Goal: Transaction & Acquisition: Download file/media

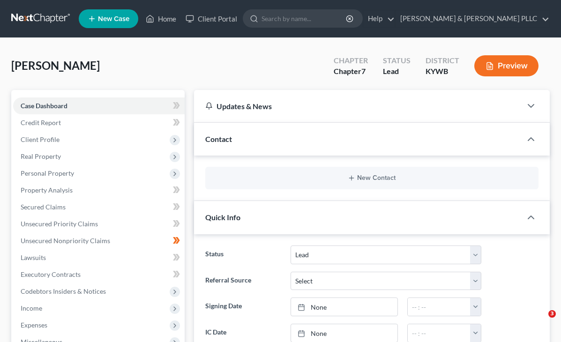
select select "4"
click at [163, 19] on link "Home" at bounding box center [161, 18] width 40 height 17
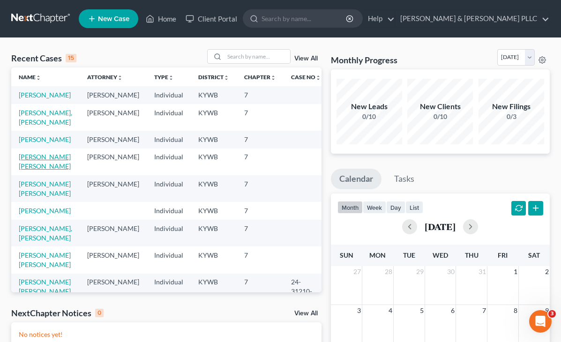
click at [32, 170] on link "[PERSON_NAME] [PERSON_NAME]" at bounding box center [45, 161] width 52 height 17
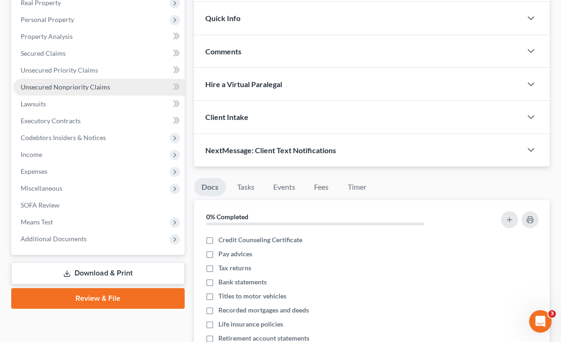
scroll to position [198, 0]
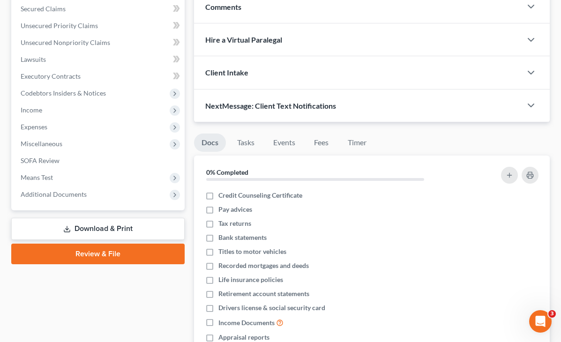
click at [82, 230] on link "Download & Print" at bounding box center [97, 229] width 173 height 22
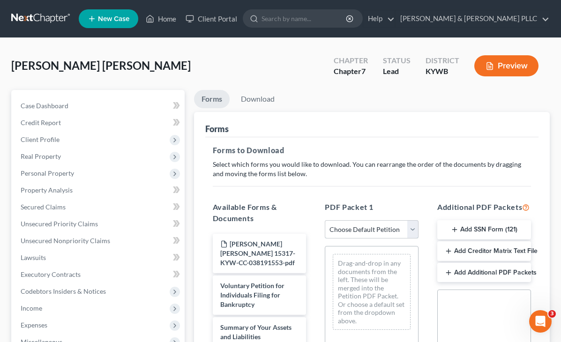
click at [341, 226] on select "Choose Default Petition PDF Packet Complete Bankruptcy Petition (all forms and …" at bounding box center [372, 229] width 94 height 19
select select "0"
click at [325, 220] on select "Choose Default Petition PDF Packet Complete Bankruptcy Petition (all forms and …" at bounding box center [372, 229] width 94 height 19
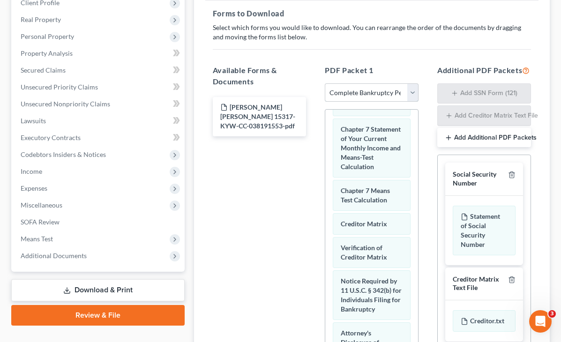
scroll to position [153, 0]
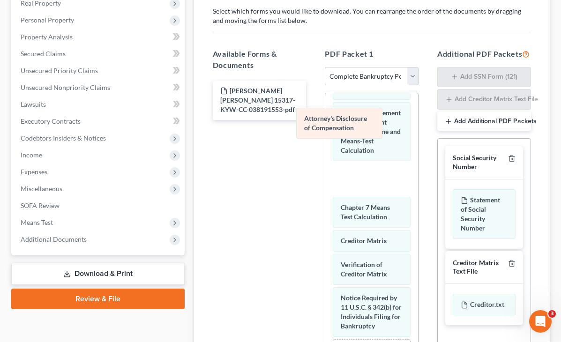
drag, startPoint x: 353, startPoint y: 270, endPoint x: 347, endPoint y: 127, distance: 142.1
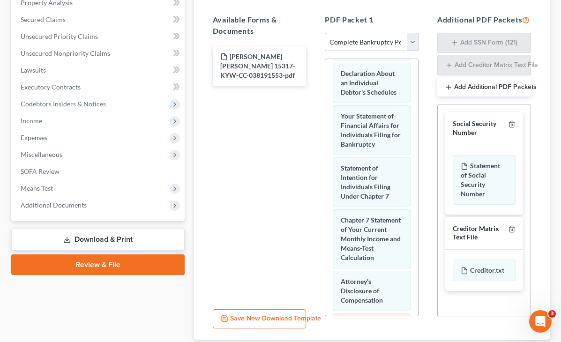
scroll to position [356, 0]
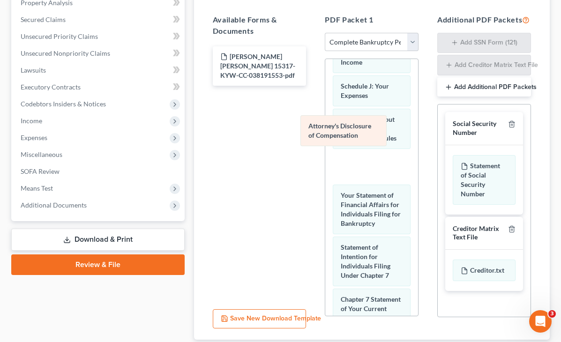
drag, startPoint x: 347, startPoint y: 276, endPoint x: 345, endPoint y: 130, distance: 145.3
click at [345, 130] on div "Attorney's Disclosure of Compensation Voluntary Petition for Individuals Filing…" at bounding box center [371, 139] width 93 height 873
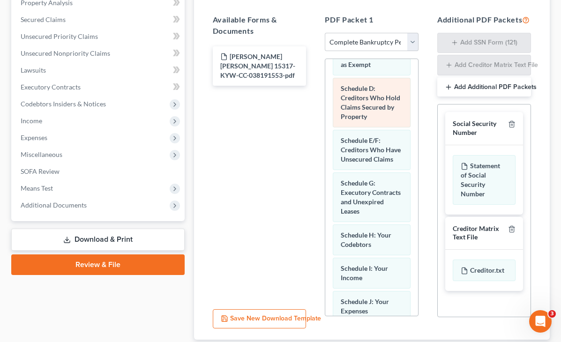
scroll to position [187, 0]
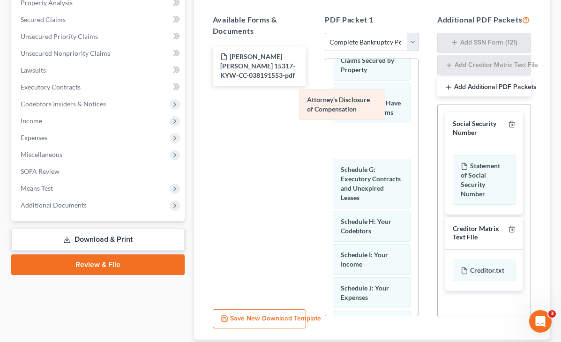
drag, startPoint x: 348, startPoint y: 300, endPoint x: 344, endPoint y: 106, distance: 193.6
click at [344, 106] on div "Attorney's Disclosure of Compensation Voluntary Petition for Individuals Filing…" at bounding box center [371, 308] width 93 height 873
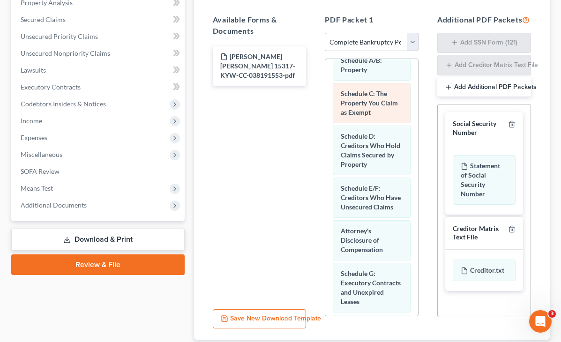
scroll to position [94, 0]
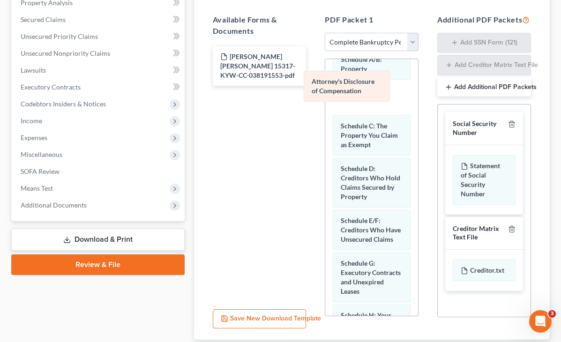
drag, startPoint x: 347, startPoint y: 218, endPoint x: 349, endPoint y: 88, distance: 129.8
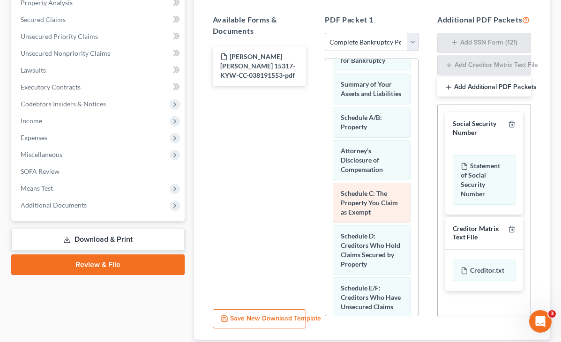
scroll to position [0, 0]
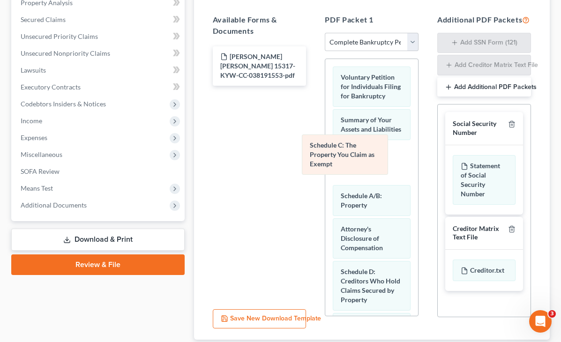
drag, startPoint x: 350, startPoint y: 212, endPoint x: 350, endPoint y: 147, distance: 65.2
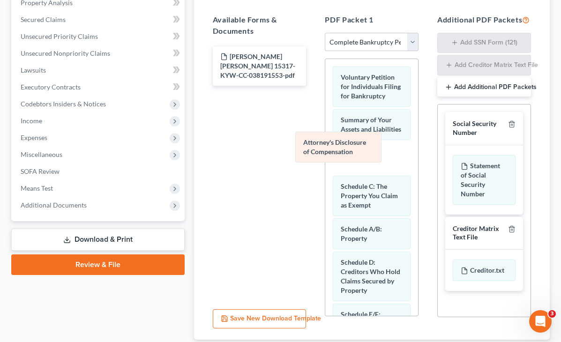
drag, startPoint x: 340, startPoint y: 225, endPoint x: 333, endPoint y: 148, distance: 77.7
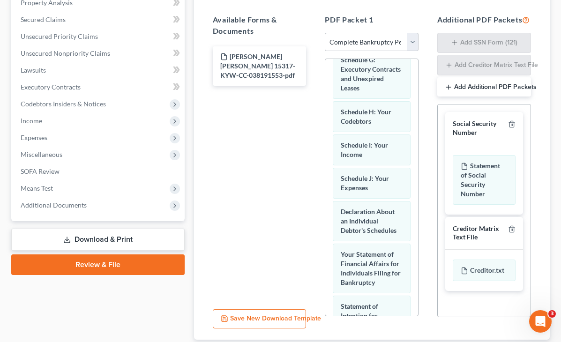
scroll to position [262, 0]
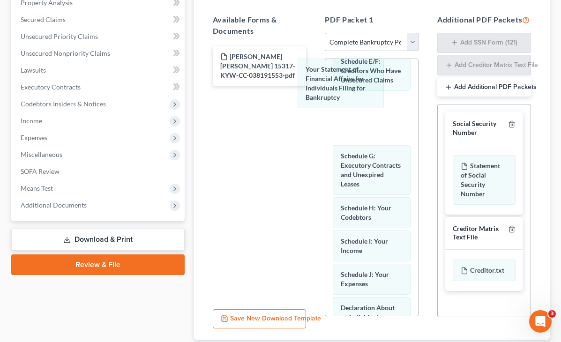
drag, startPoint x: 352, startPoint y: 263, endPoint x: 347, endPoint y: 83, distance: 180.0
click at [347, 82] on div "Your Statement of Financial Affairs for Individuals Filing for Bankruptcy Volun…" at bounding box center [371, 238] width 93 height 883
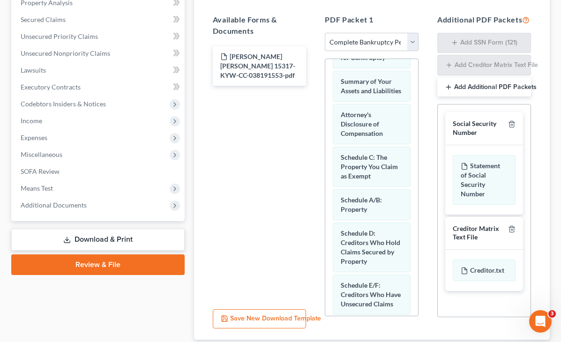
scroll to position [28, 0]
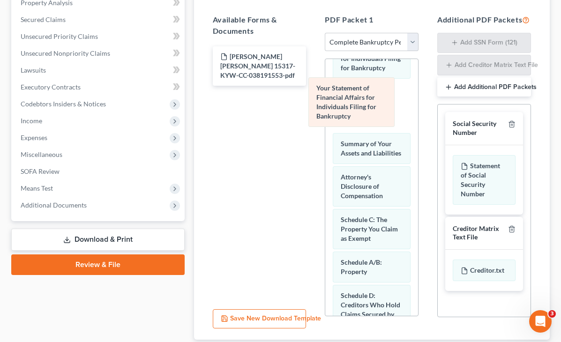
drag, startPoint x: 338, startPoint y: 306, endPoint x: 344, endPoint y: 84, distance: 222.2
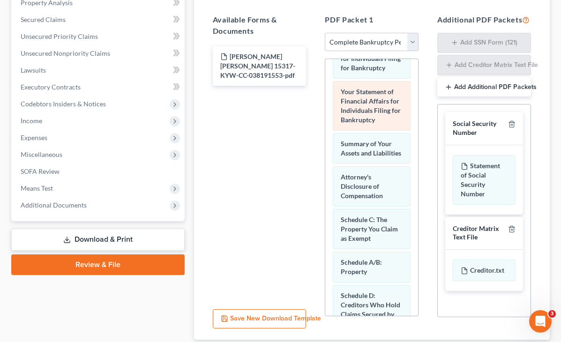
scroll to position [0, 0]
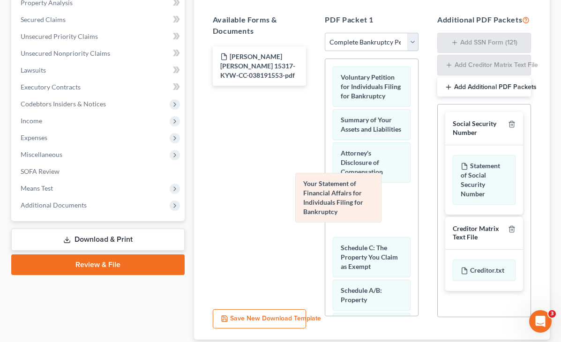
drag, startPoint x: 337, startPoint y: 133, endPoint x: 330, endPoint y: 195, distance: 62.8
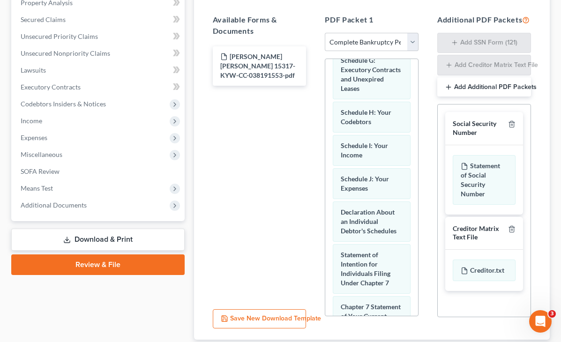
scroll to position [375, 0]
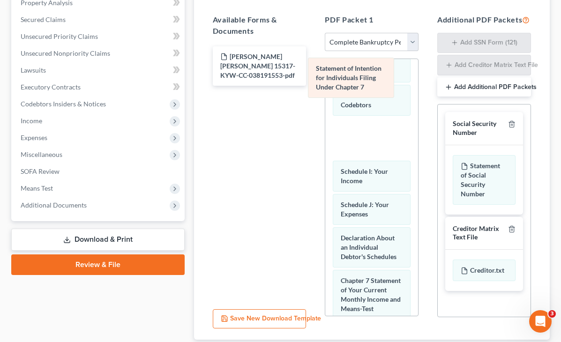
drag, startPoint x: 340, startPoint y: 208, endPoint x: 345, endPoint y: 84, distance: 123.4
click at [345, 84] on div "Statement of Intention for Individuals Filing Under Chapter 7 Voluntary Petitio…" at bounding box center [371, 120] width 93 height 873
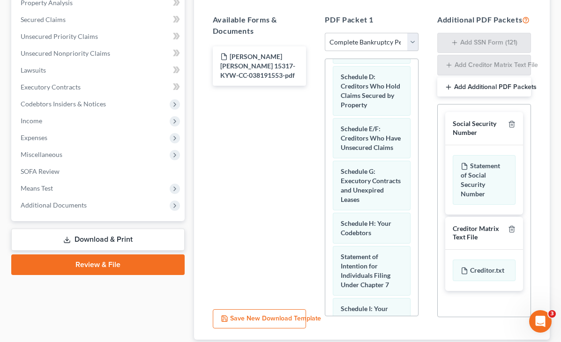
scroll to position [234, 0]
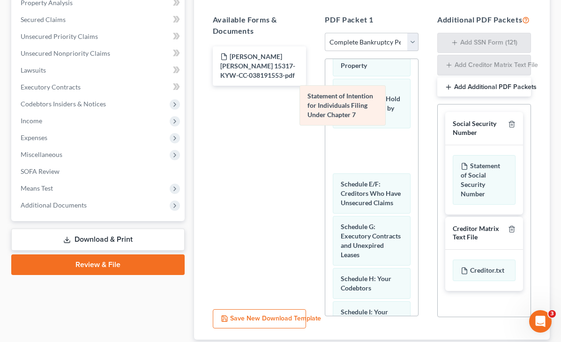
drag, startPoint x: 333, startPoint y: 243, endPoint x: 330, endPoint y: 107, distance: 136.0
click at [330, 107] on div "Statement of Intention for Individuals Filing Under Chapter 7 Voluntary Petitio…" at bounding box center [371, 261] width 93 height 873
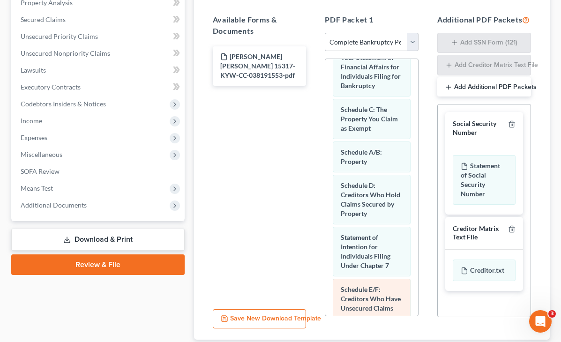
scroll to position [94, 0]
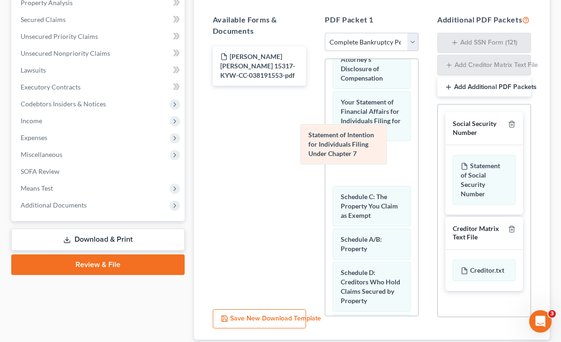
drag, startPoint x: 332, startPoint y: 262, endPoint x: 330, endPoint y: 144, distance: 117.7
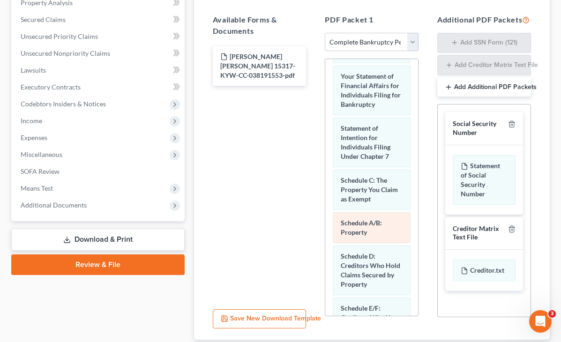
scroll to position [141, 0]
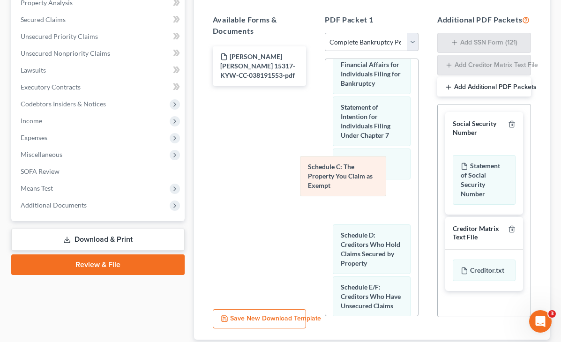
drag, startPoint x: 345, startPoint y: 142, endPoint x: 343, endPoint y: 169, distance: 26.4
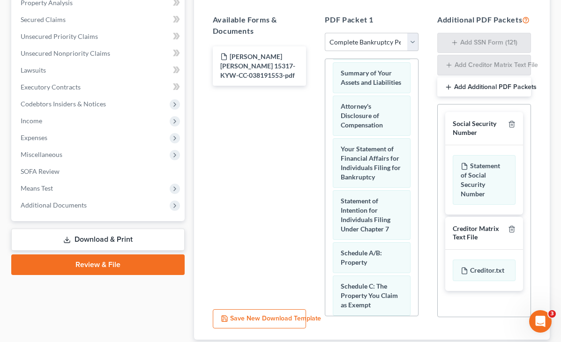
scroll to position [0, 0]
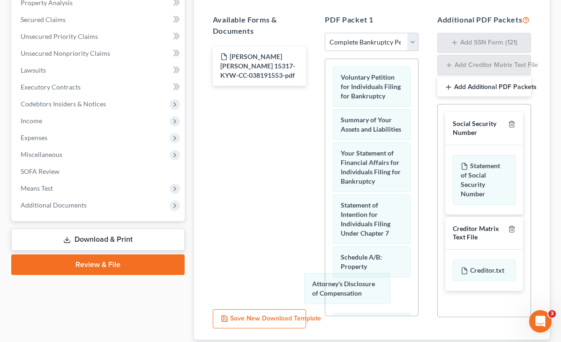
drag, startPoint x: 356, startPoint y: 158, endPoint x: 358, endPoint y: 285, distance: 126.6
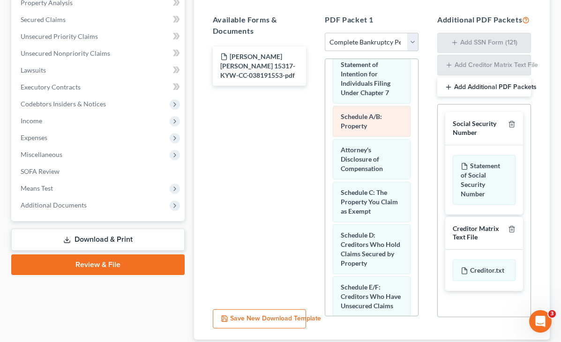
scroll to position [187, 0]
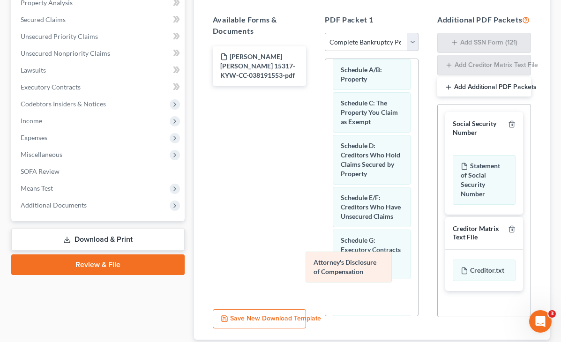
drag, startPoint x: 344, startPoint y: 94, endPoint x: 348, endPoint y: 272, distance: 178.1
click at [348, 272] on div "Attorney's Disclosure of Compensation Voluntary Petition for Individuals Filing…" at bounding box center [371, 308] width 93 height 873
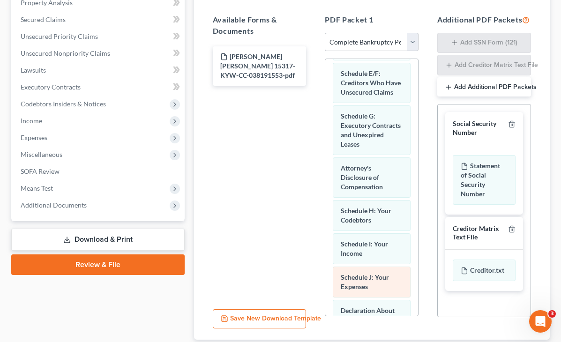
scroll to position [328, 0]
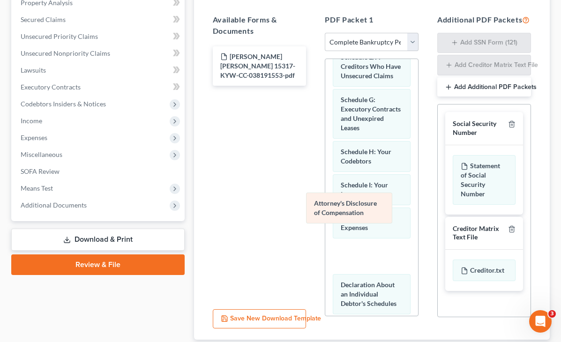
drag, startPoint x: 347, startPoint y: 118, endPoint x: 351, endPoint y: 207, distance: 89.1
click at [351, 207] on div "Attorney's Disclosure of Compensation Voluntary Petition for Individuals Filing…" at bounding box center [371, 167] width 93 height 873
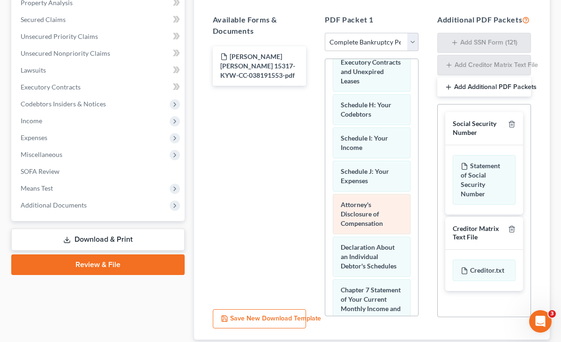
scroll to position [422, 0]
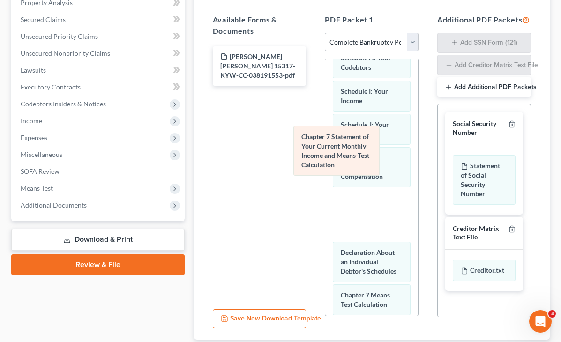
drag, startPoint x: 345, startPoint y: 202, endPoint x: 336, endPoint y: 154, distance: 49.1
click at [336, 154] on div "Chapter 7 Statement of Your Current Monthly Income and Means-Test Calculation V…" at bounding box center [371, 73] width 93 height 873
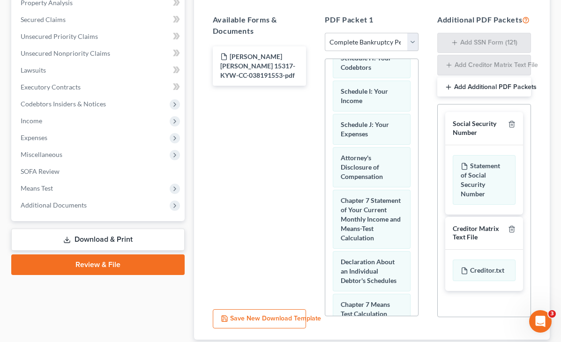
click at [456, 130] on div "Social Security Number" at bounding box center [479, 128] width 52 height 17
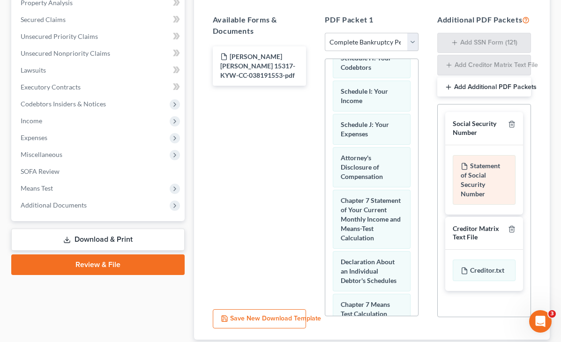
click at [461, 172] on div "Statement of Social Security Number" at bounding box center [484, 180] width 63 height 50
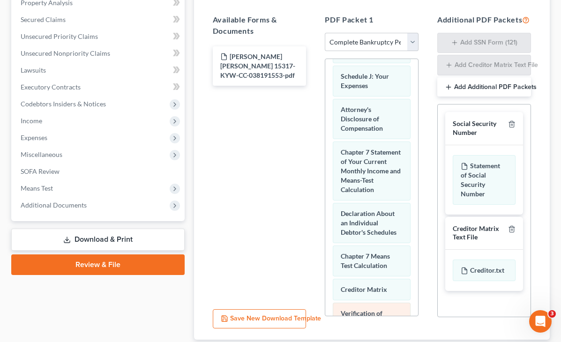
scroll to position [450, 0]
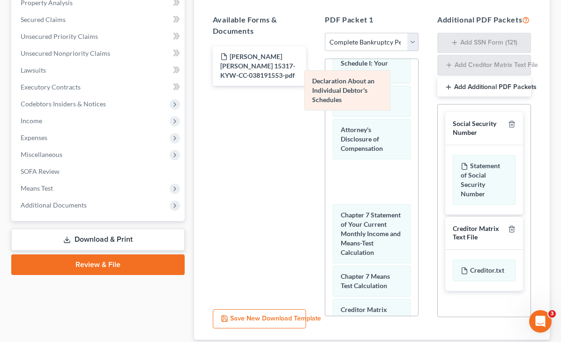
drag, startPoint x: 341, startPoint y: 183, endPoint x: 342, endPoint y: 93, distance: 90.5
click at [342, 93] on div "Declaration About an Individual Debtor's Schedules Voluntary Petition for Indiv…" at bounding box center [371, 50] width 93 height 883
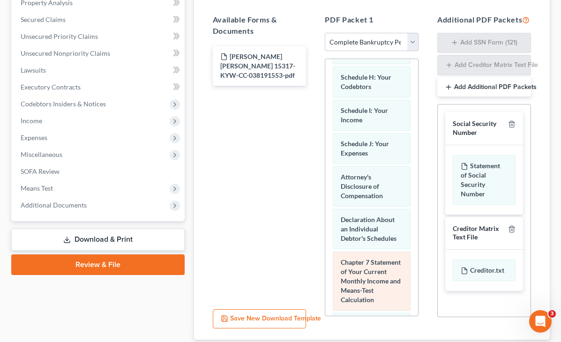
scroll to position [356, 0]
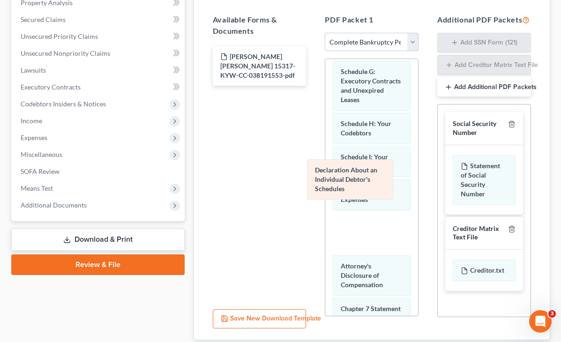
drag, startPoint x: 342, startPoint y: 218, endPoint x: 347, endPoint y: 178, distance: 40.1
click at [347, 178] on div "Declaration About an Individual Debtor's Schedules Voluntary Petition for Indiv…" at bounding box center [371, 144] width 93 height 883
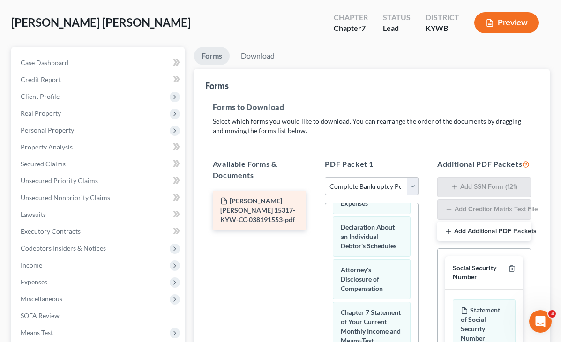
scroll to position [0, 0]
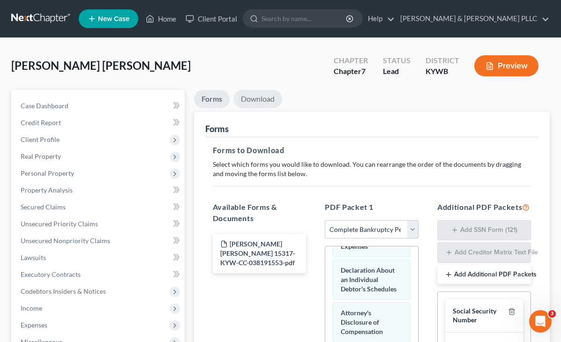
click at [233, 97] on link "Download" at bounding box center [257, 99] width 49 height 18
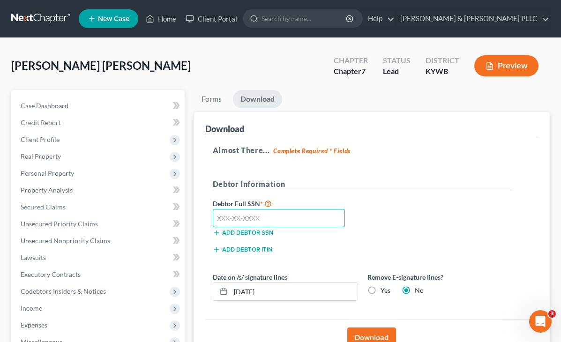
click at [233, 221] on input "text" at bounding box center [279, 218] width 133 height 19
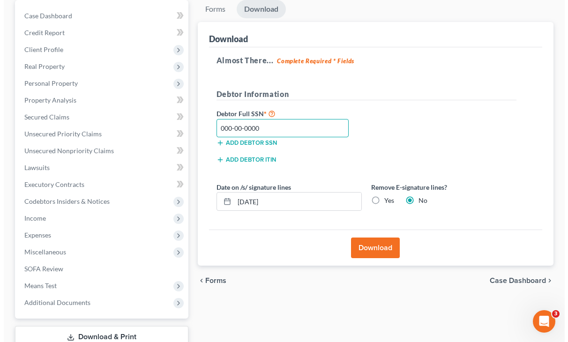
scroll to position [94, 0]
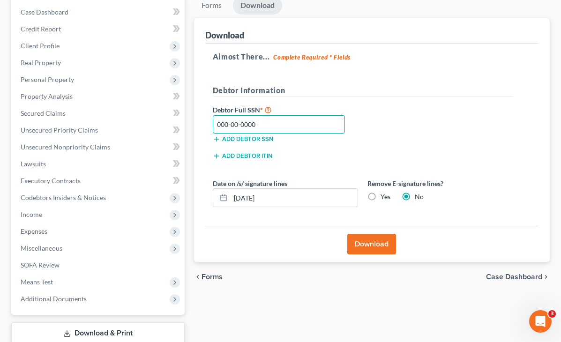
type input "000-00-0000"
click at [352, 248] on button "Download" at bounding box center [371, 244] width 49 height 21
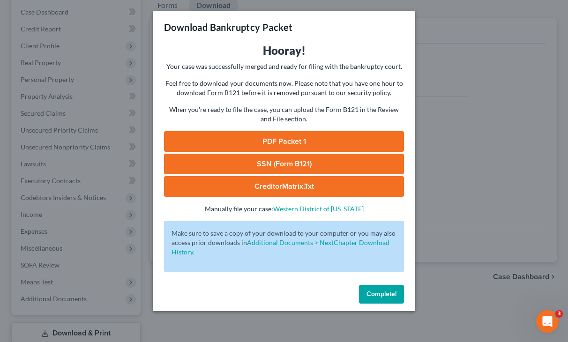
click at [286, 139] on link "PDF Packet 1" at bounding box center [284, 141] width 240 height 21
